Goal: Find specific page/section: Find specific page/section

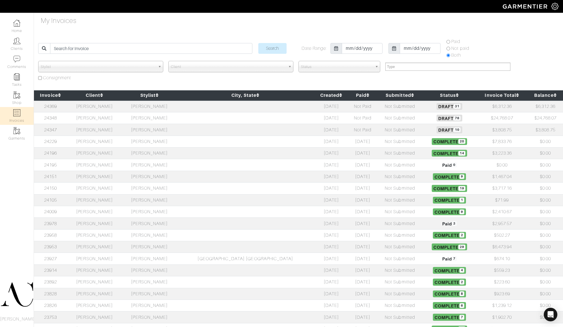
select select
click at [258, 106] on td at bounding box center [245, 106] width 137 height 12
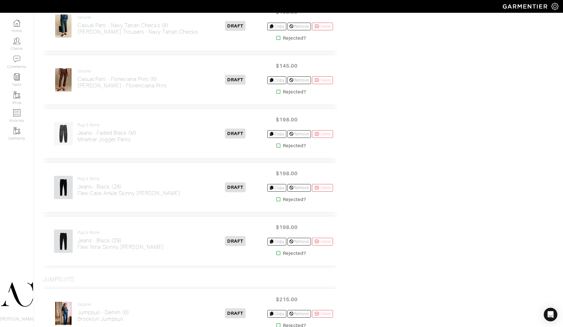
scroll to position [1006, 0]
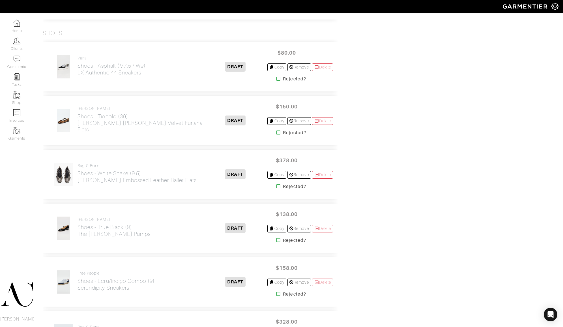
scroll to position [1444, 0]
click at [11, 22] on link "Home" at bounding box center [17, 26] width 34 height 18
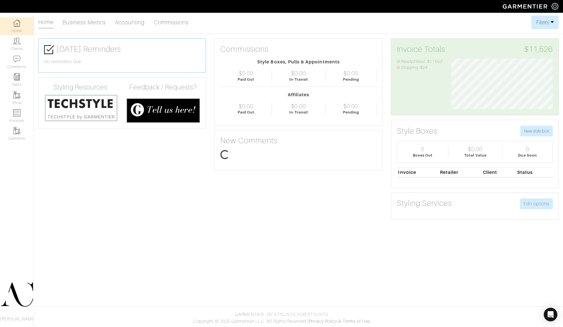
scroll to position [51, 109]
click at [15, 119] on link "Invoices" at bounding box center [17, 116] width 34 height 18
select select
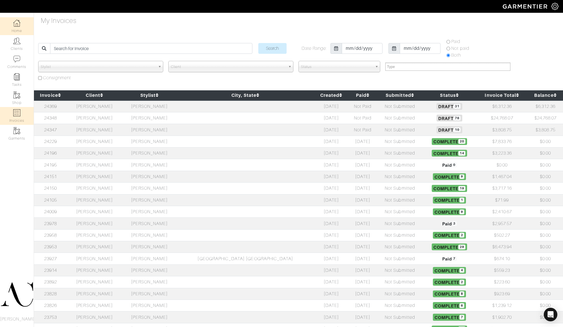
click at [24, 22] on link "Home" at bounding box center [17, 26] width 34 height 18
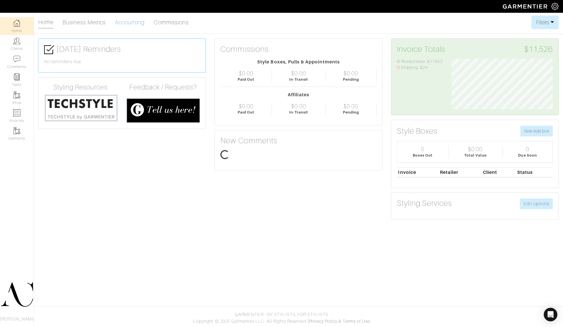
scroll to position [51, 109]
click at [128, 23] on link "Accounting" at bounding box center [130, 22] width 30 height 11
